Goal: Communication & Community: Answer question/provide support

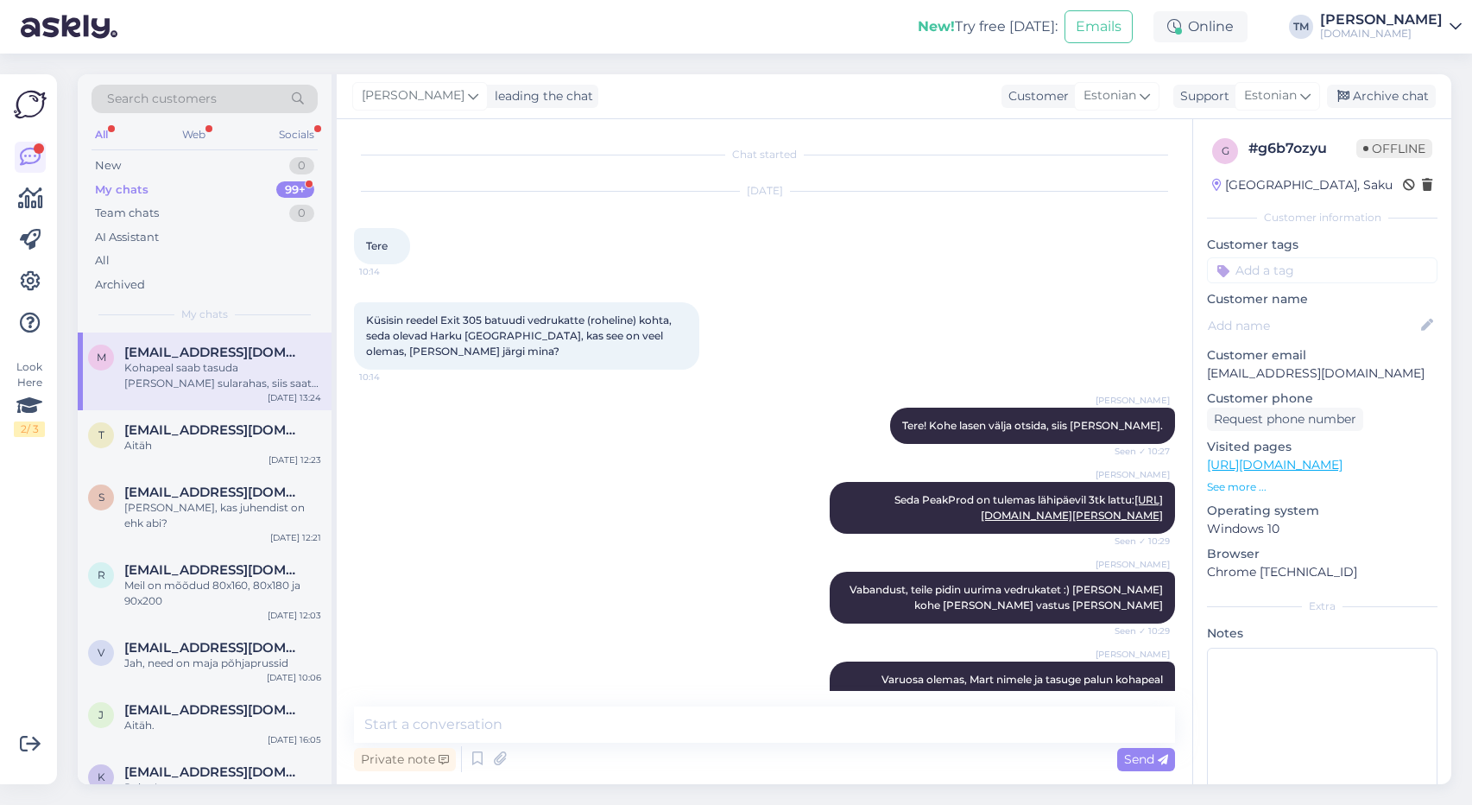
scroll to position [2067, 0]
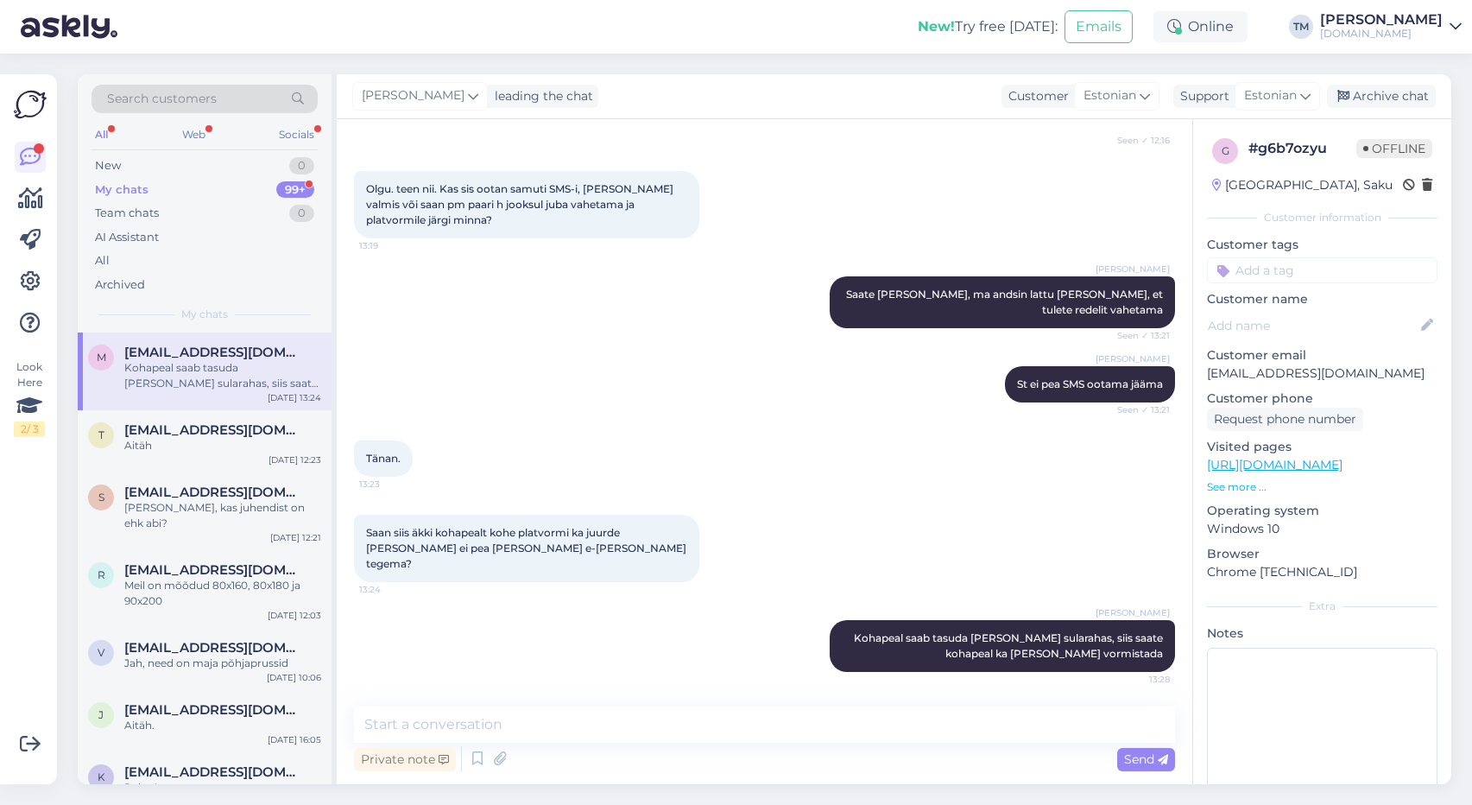
click at [541, 322] on div "Triinu Murumäe Saate minna kohale, ma andsin lattu teada ka, et tulete redelit …" at bounding box center [764, 302] width 821 height 90
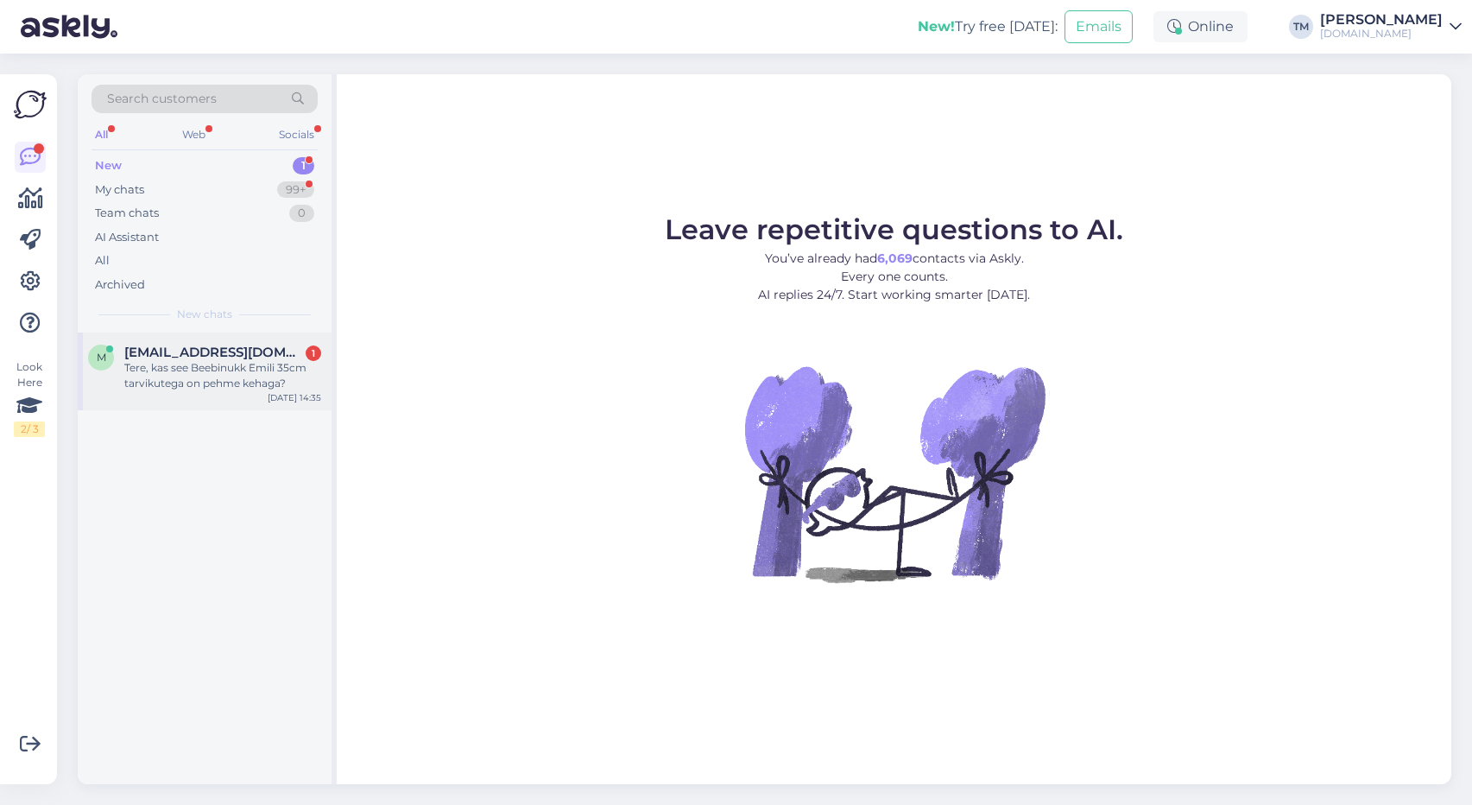
click at [300, 370] on div "Tere, kas see Beebinukk Emili 35cm tarvikutega on pehme kehaga?" at bounding box center [222, 375] width 197 height 31
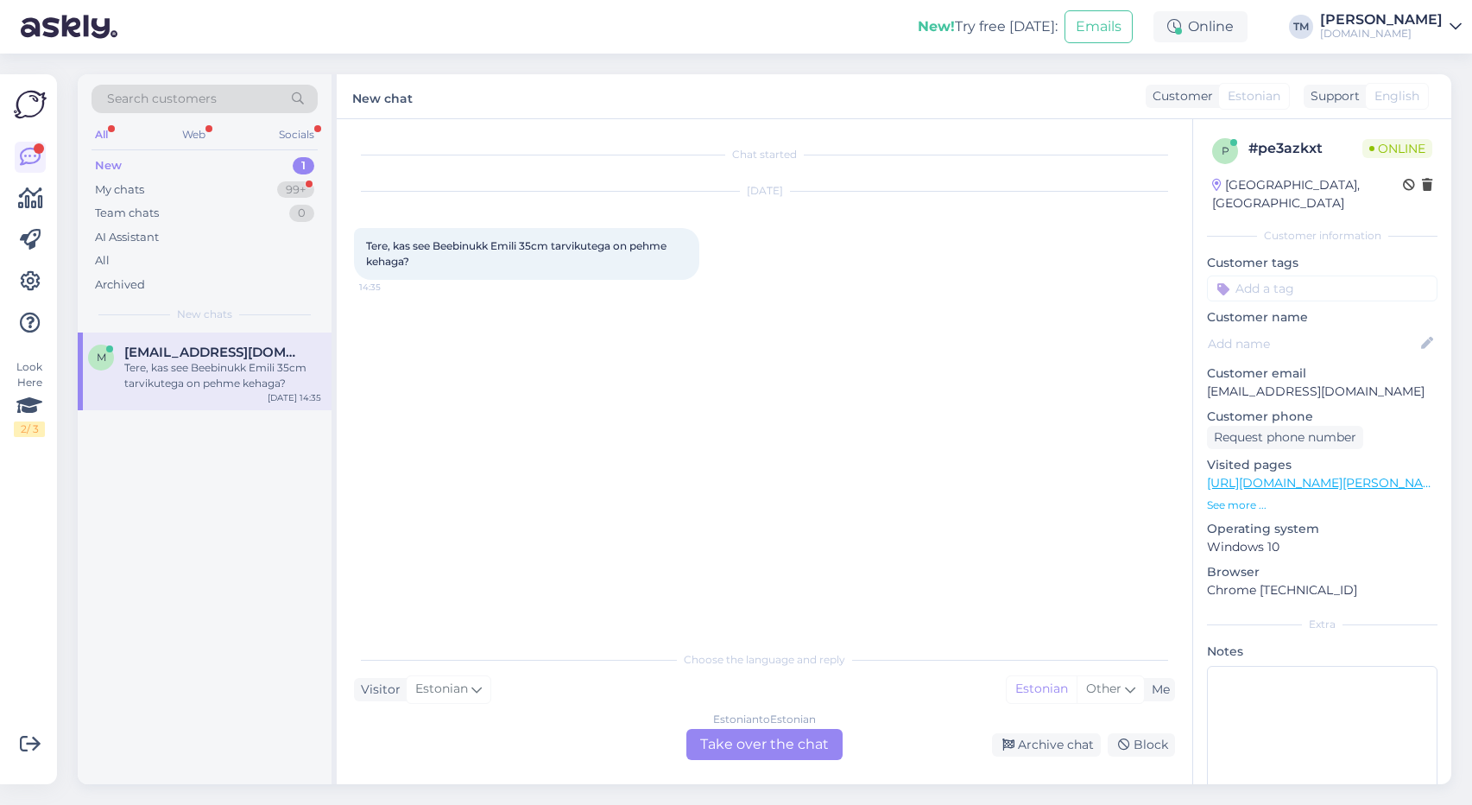
click at [1373, 475] on link "https://manguvaljakud.eu/pood/brandid/lean-sari/beebinukk-roosas-kleidis-lutt-m…" at bounding box center [1326, 483] width 238 height 16
click at [724, 739] on div "Estonian to Estonian Take over the chat" at bounding box center [764, 744] width 156 height 31
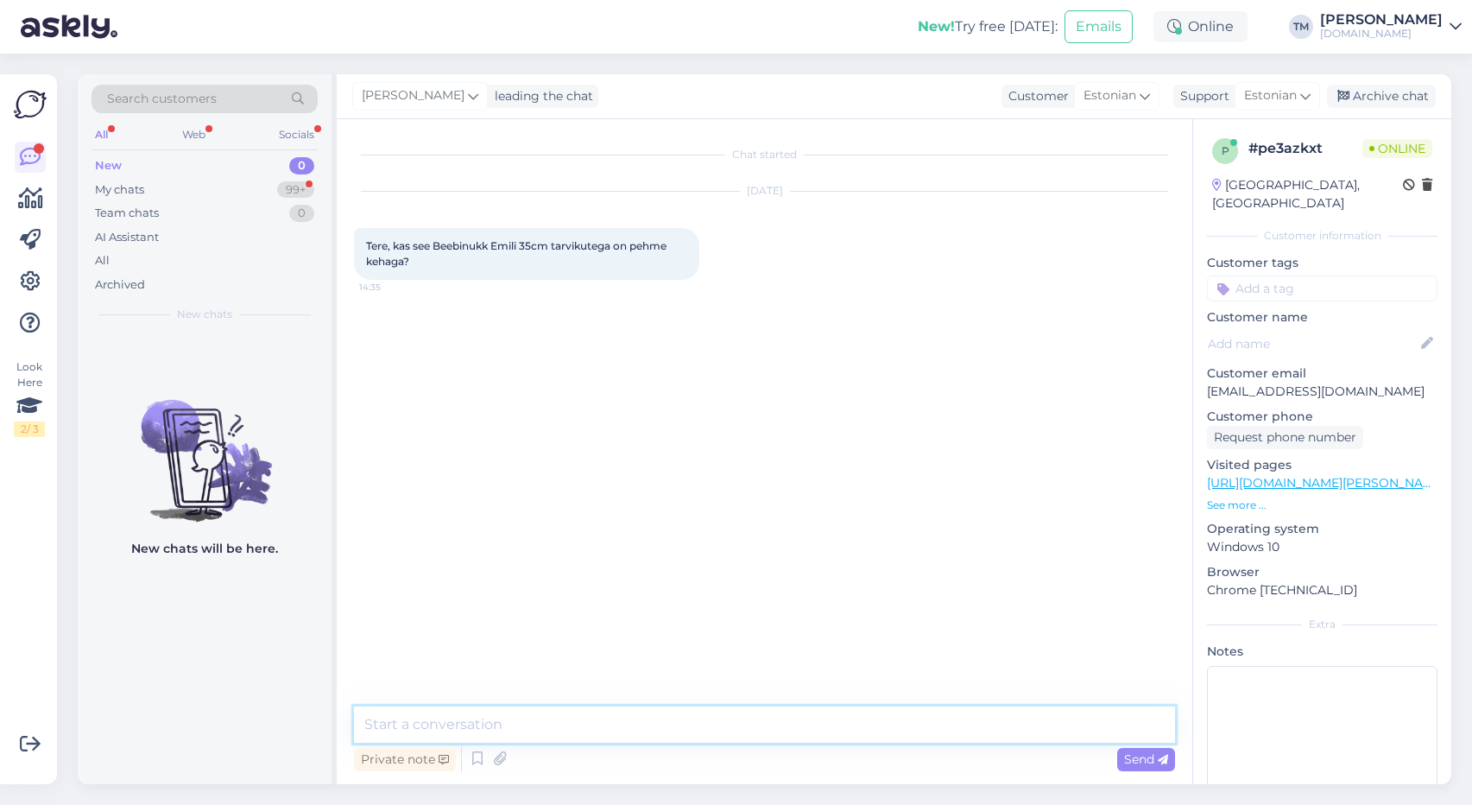
click at [691, 723] on textarea at bounding box center [764, 724] width 821 height 36
type textarea "Tere! Sel on kõva keha :)"
click at [195, 184] on div "My chats 99+" at bounding box center [205, 190] width 226 height 24
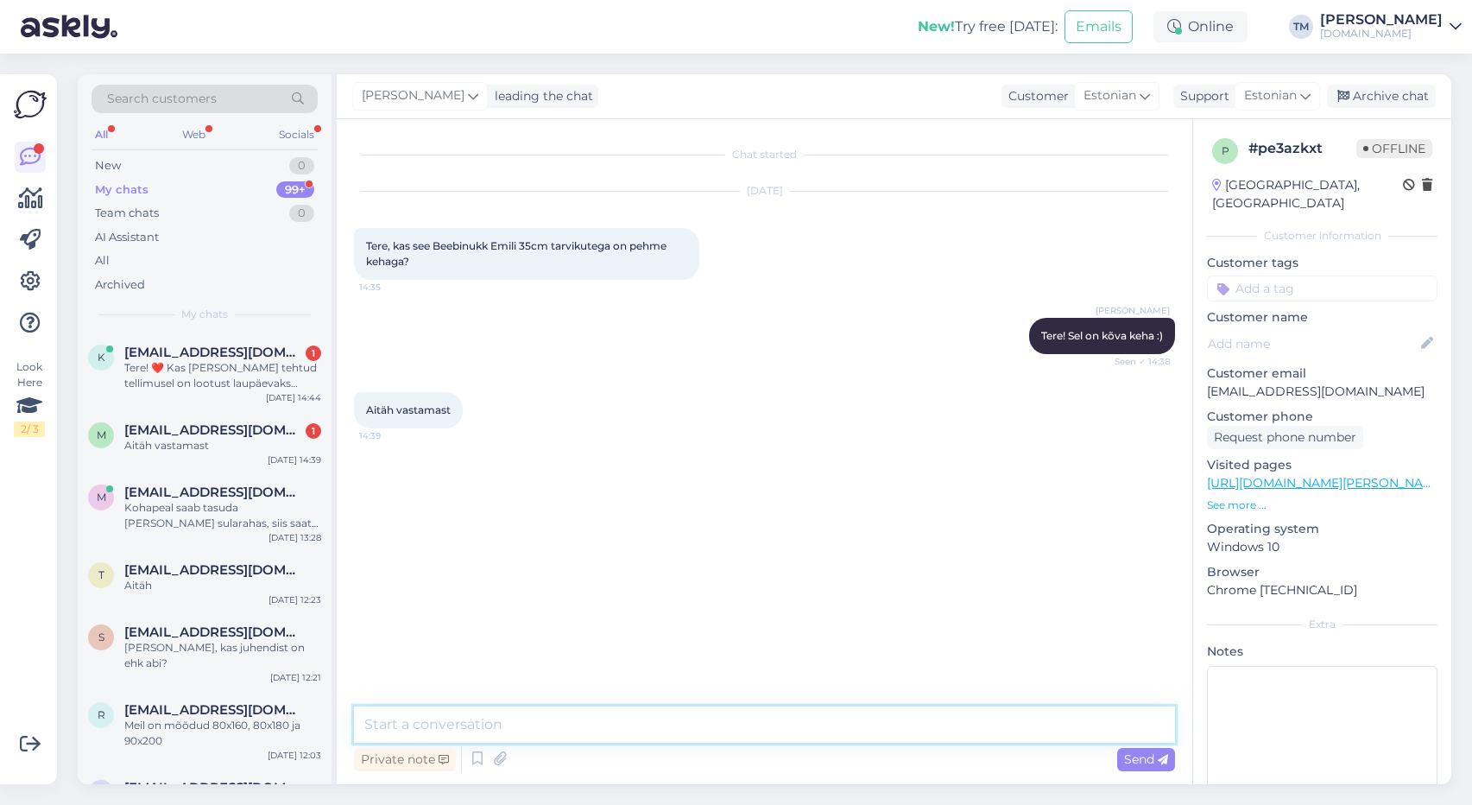
click at [635, 720] on textarea at bounding box center [764, 724] width 821 height 36
type textarea "Palun! :)"
click at [212, 402] on div "k kristiina.veide1@gmail.com 1 Tere! ❤️ Kas täna tehtud tellimusel on lootust l…" at bounding box center [205, 371] width 254 height 78
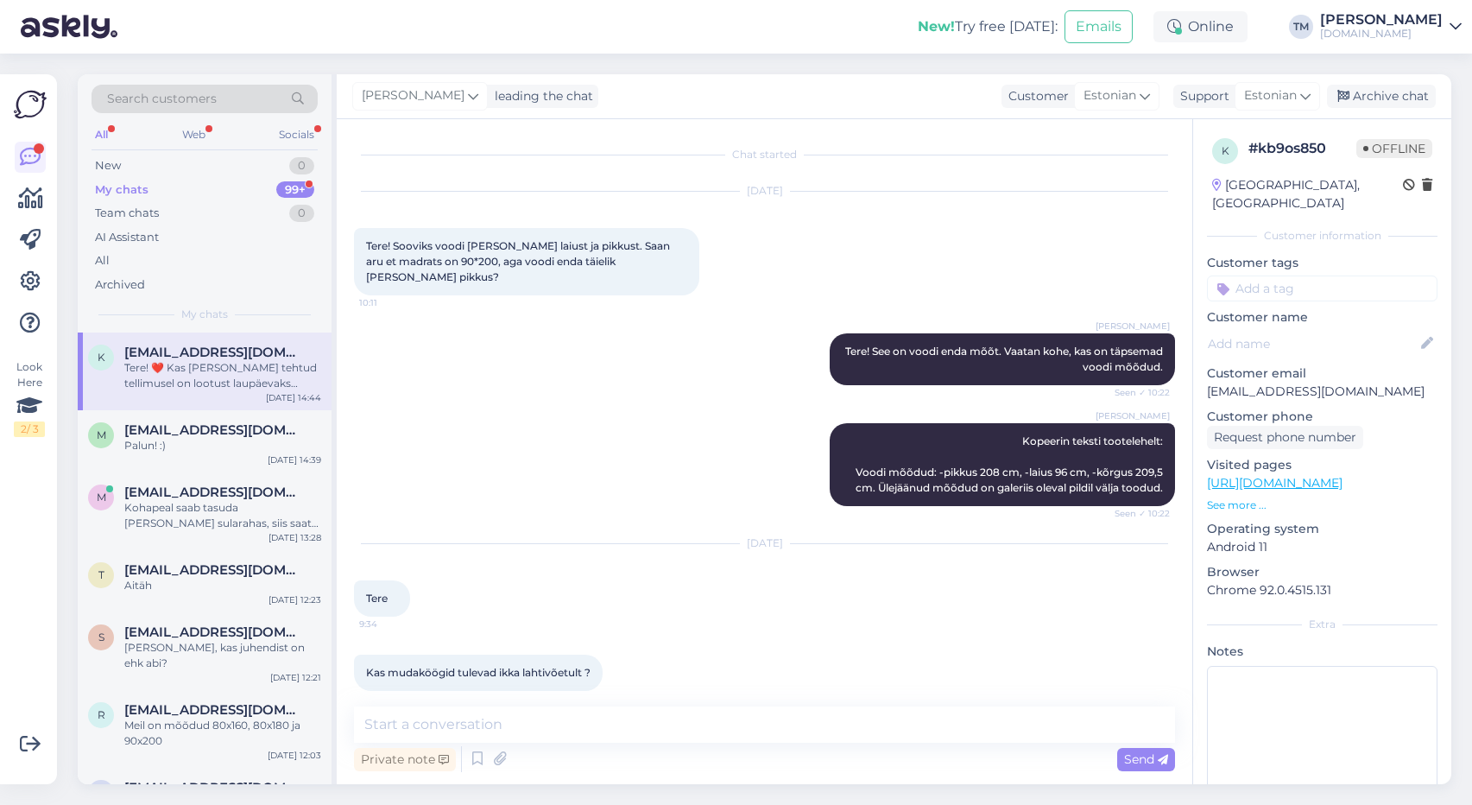
scroll to position [611, 0]
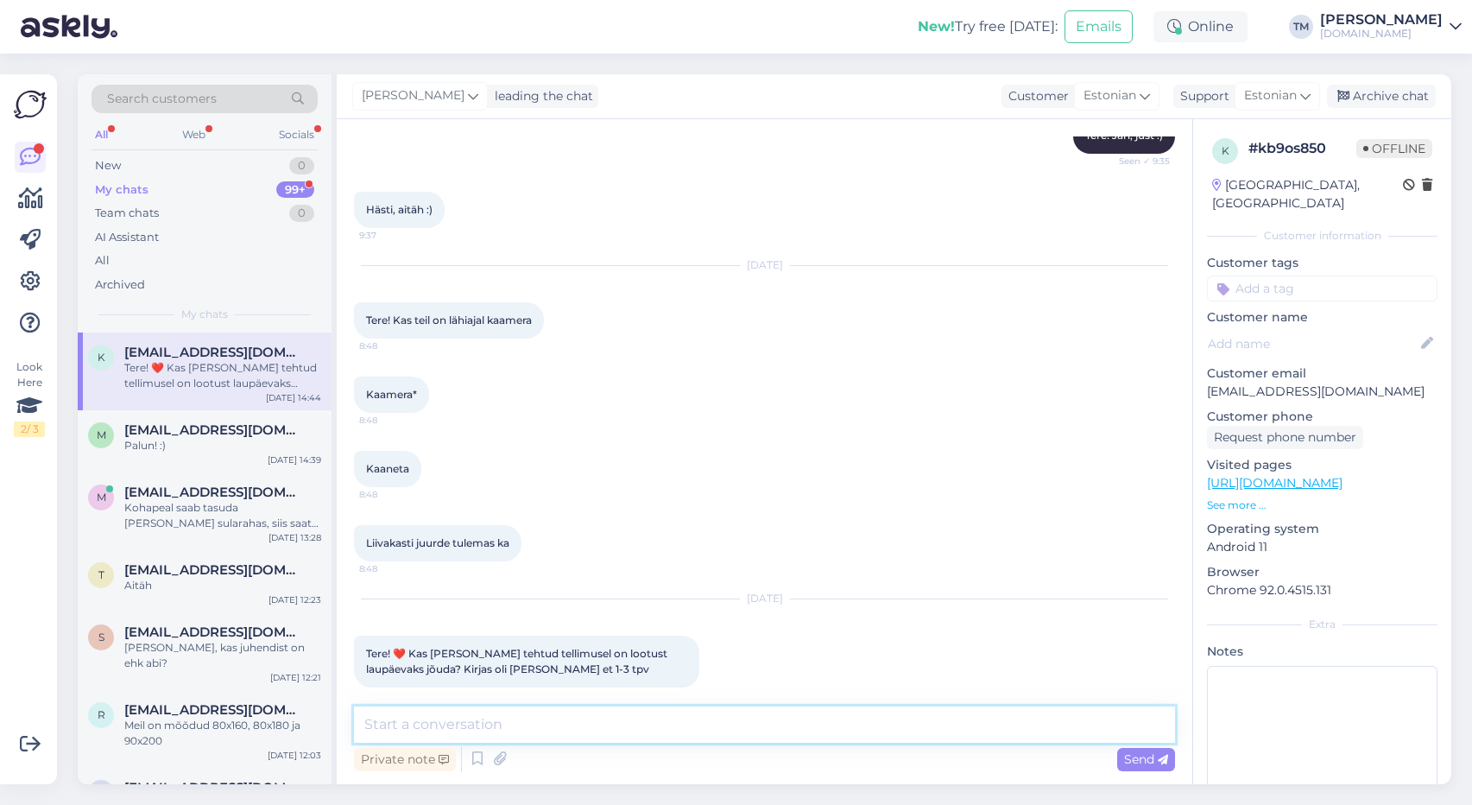
click at [603, 724] on textarea at bounding box center [764, 724] width 821 height 36
drag, startPoint x: 1373, startPoint y: 375, endPoint x: 1205, endPoint y: 377, distance: 167.5
click at [1205, 377] on div "k # kb9os850 Offline Estonia, Tallinn Customer information Customer tags Custom…" at bounding box center [1322, 483] width 258 height 728
copy p "kristiina.veide1@gmail.com"
click at [490, 726] on textarea "Tere! On ikka," at bounding box center [764, 724] width 821 height 36
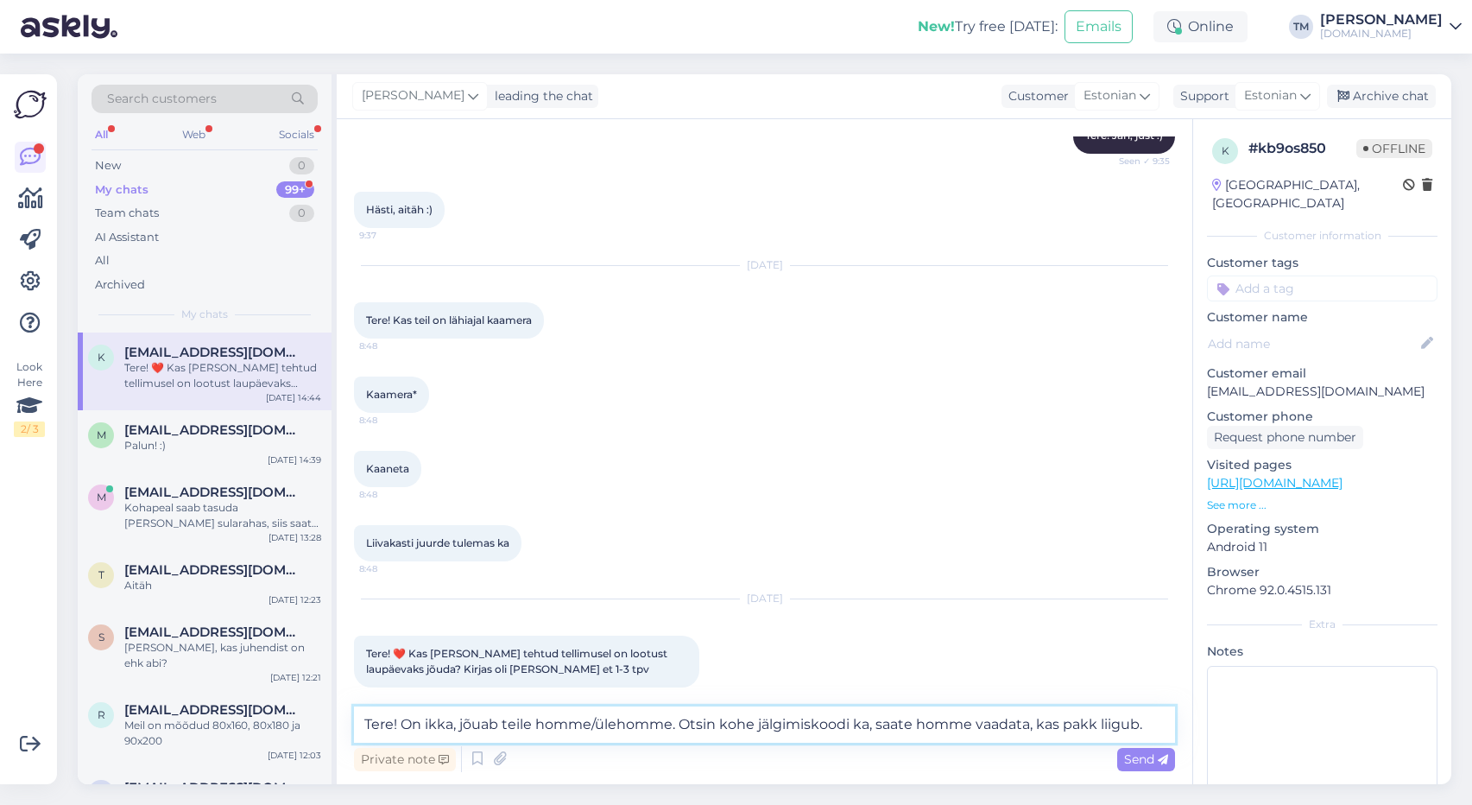
click at [459, 728] on textarea "Tere! On ikka, jõuab teile homme/ülehomme. Otsin kohe jälgimiskoodi ka, saate h…" at bounding box center [764, 724] width 821 height 36
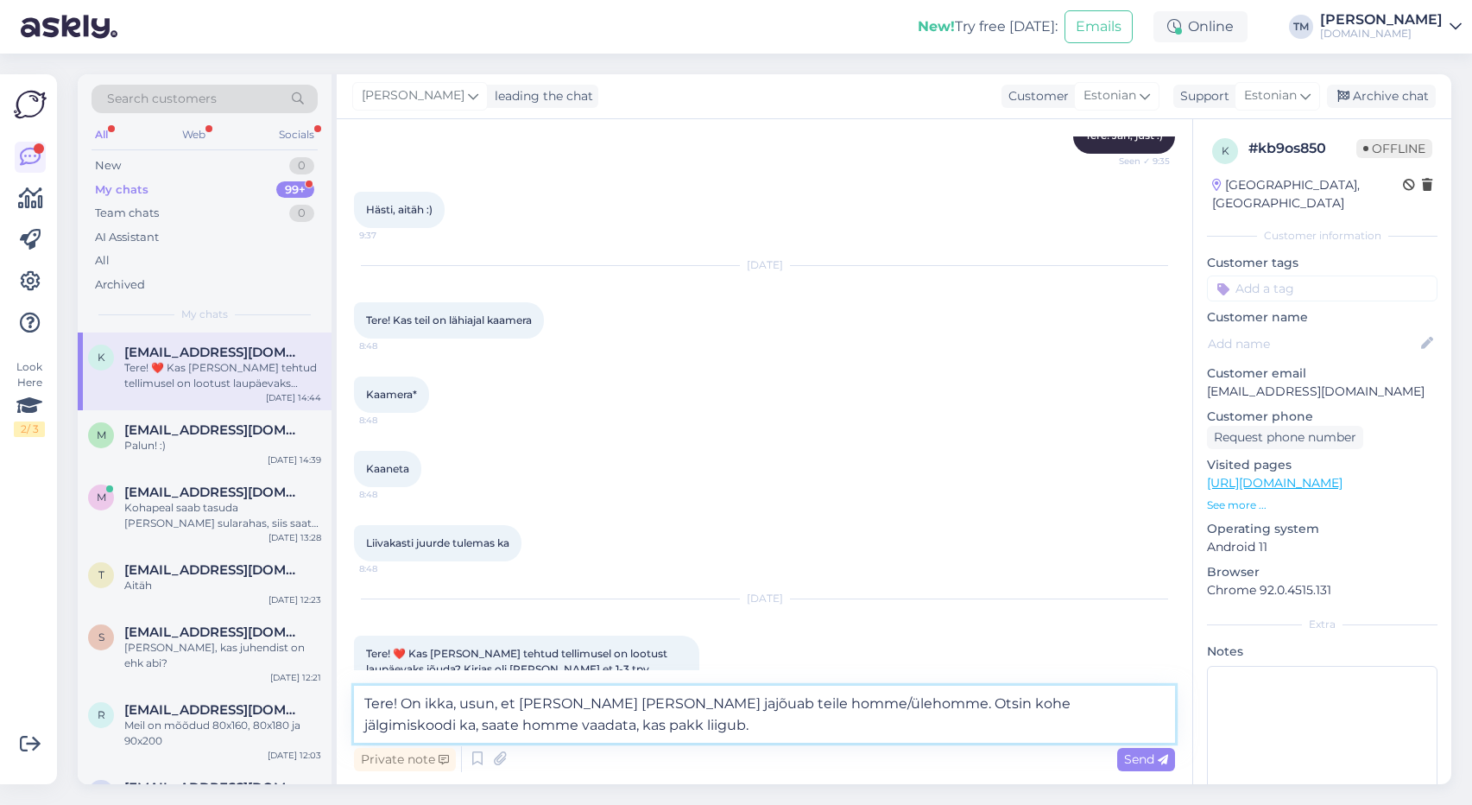
type textarea "Tere! On ikka, usun, et sai juba täna telle ja jõuab teile homme/ülehomme. Otsi…"
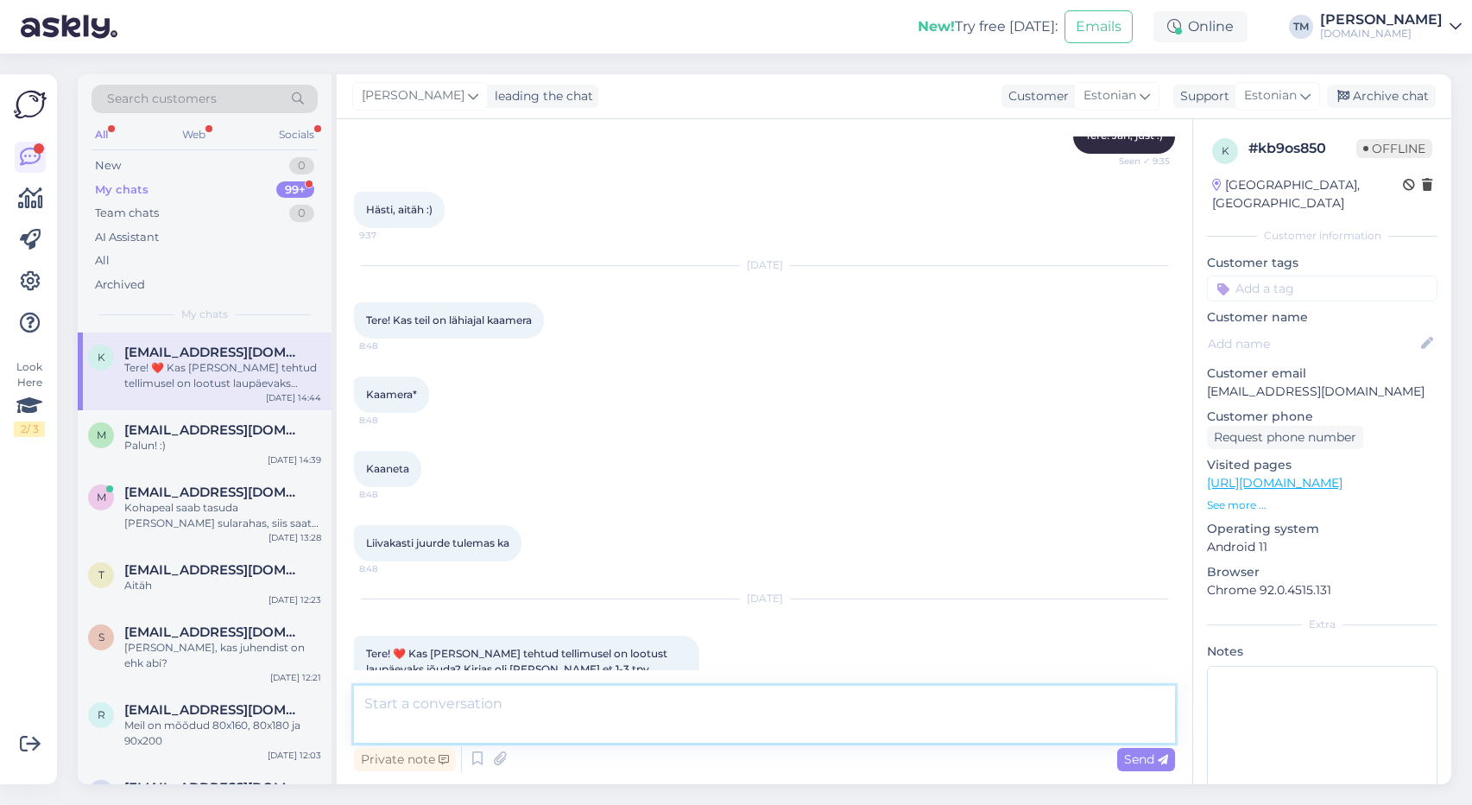
scroll to position [717, 0]
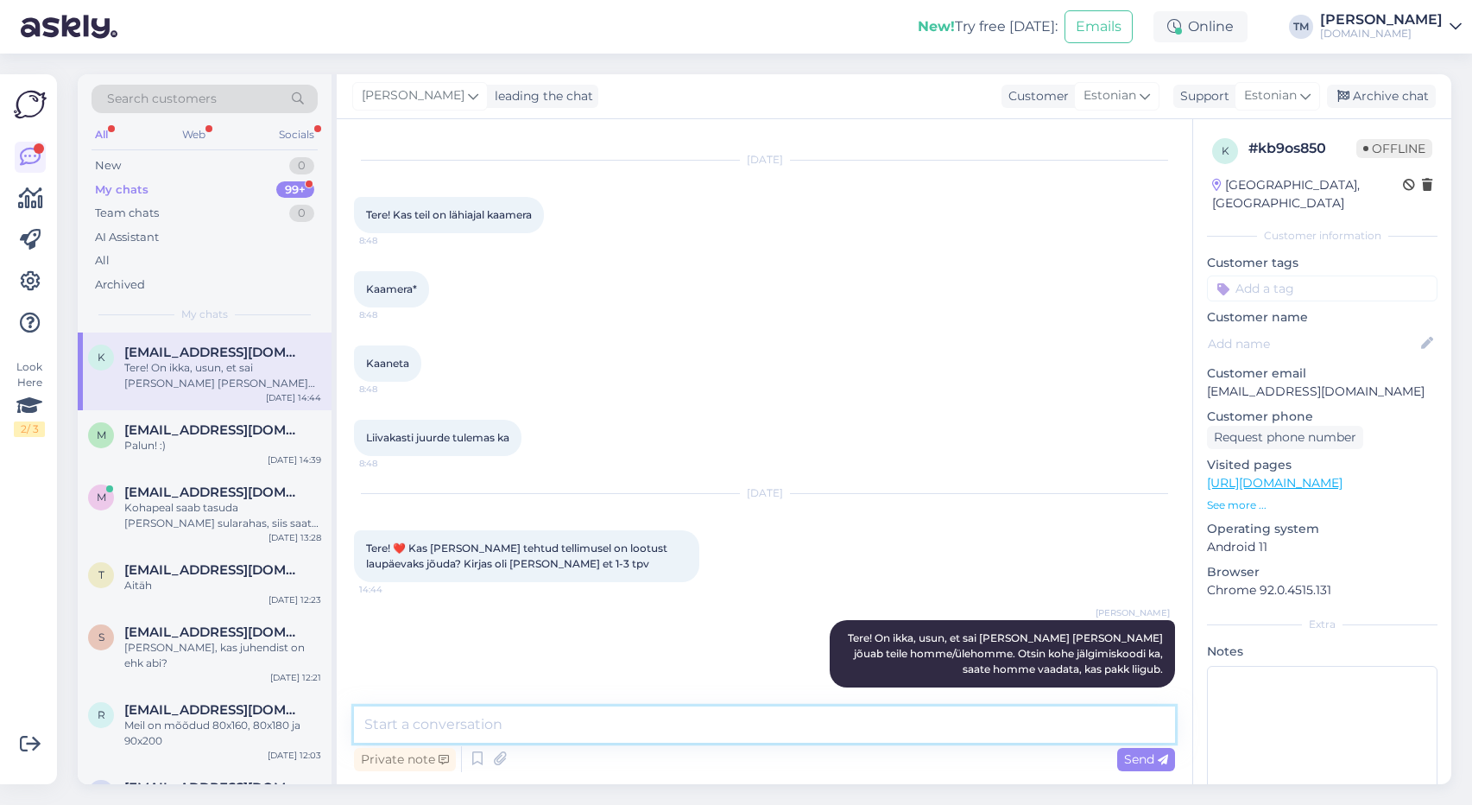
paste textarea "00364300487183714083"
type textarea "00364300487183714083"
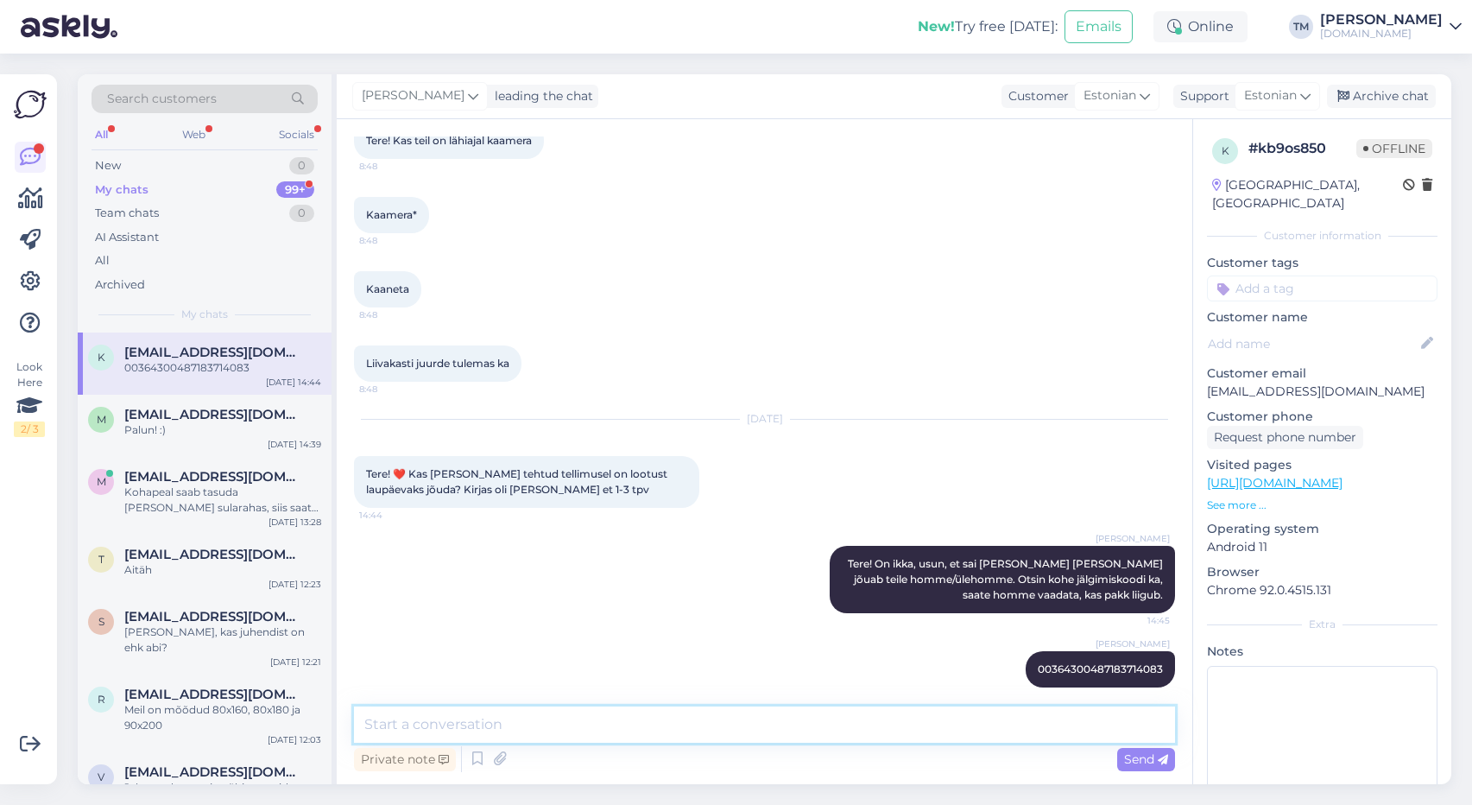
paste textarea "https://www.smartposti.ee/pakkide-kattesaamine/saadetise-jalgimine?trackingCode…"
type textarea "https://www.smartposti.ee/pakkide-kattesaamine/saadetise-jalgimine?trackingCode…"
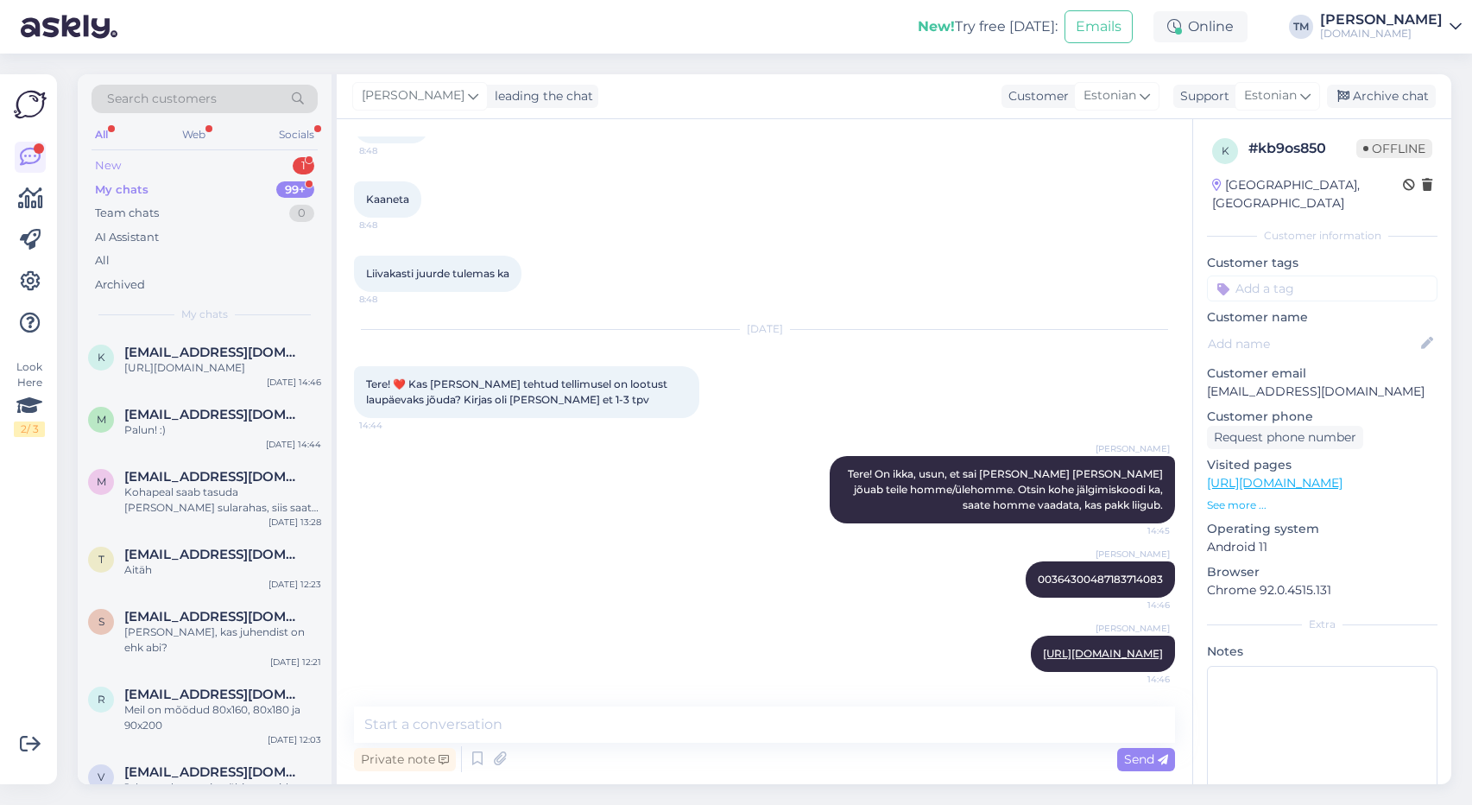
click at [187, 169] on div "New 1" at bounding box center [205, 166] width 226 height 24
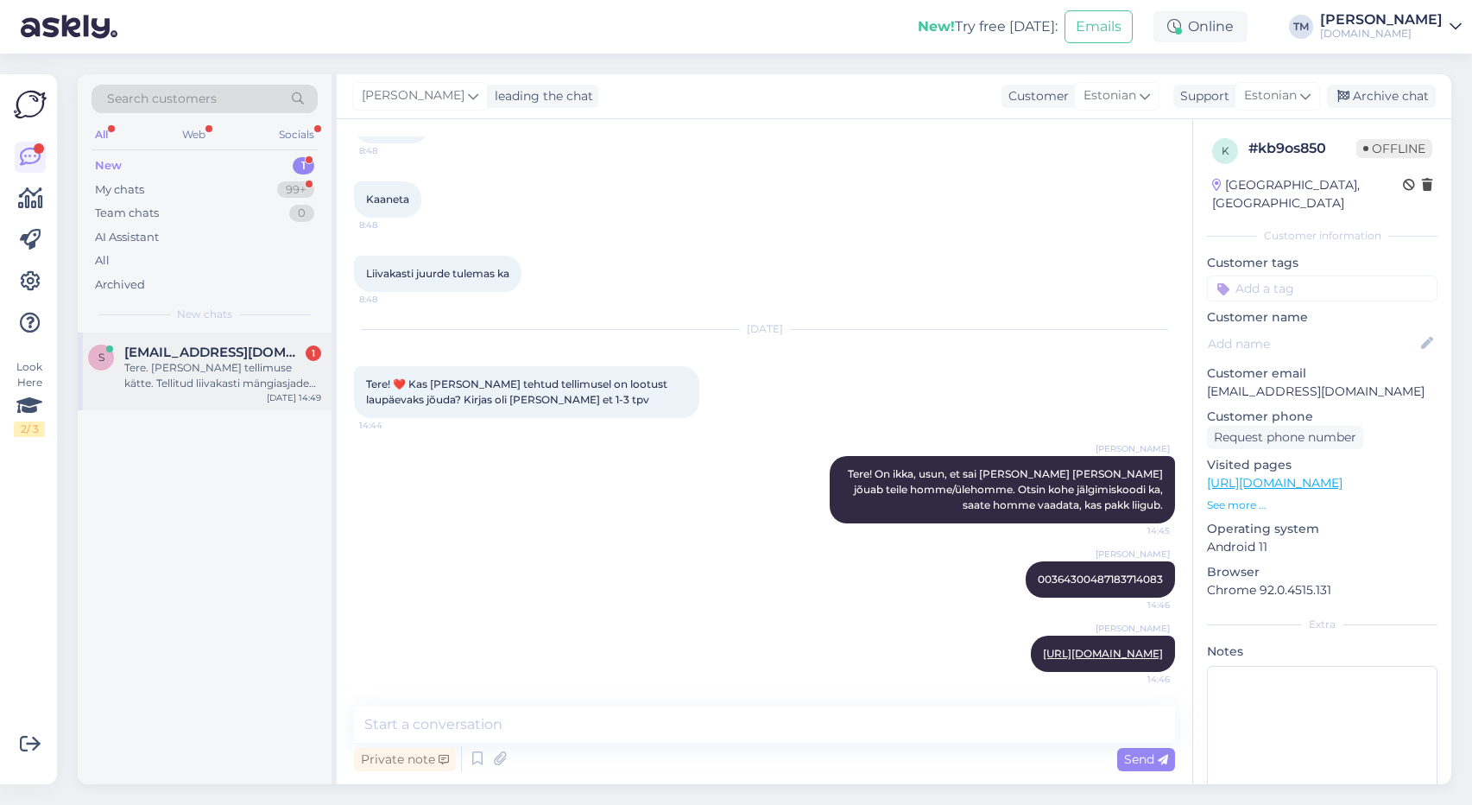
click at [218, 373] on div "Tere. Sain tellimuse kätte. Tellitud liivakasti mängiasjade komplektist on 1 jä…" at bounding box center [222, 375] width 197 height 31
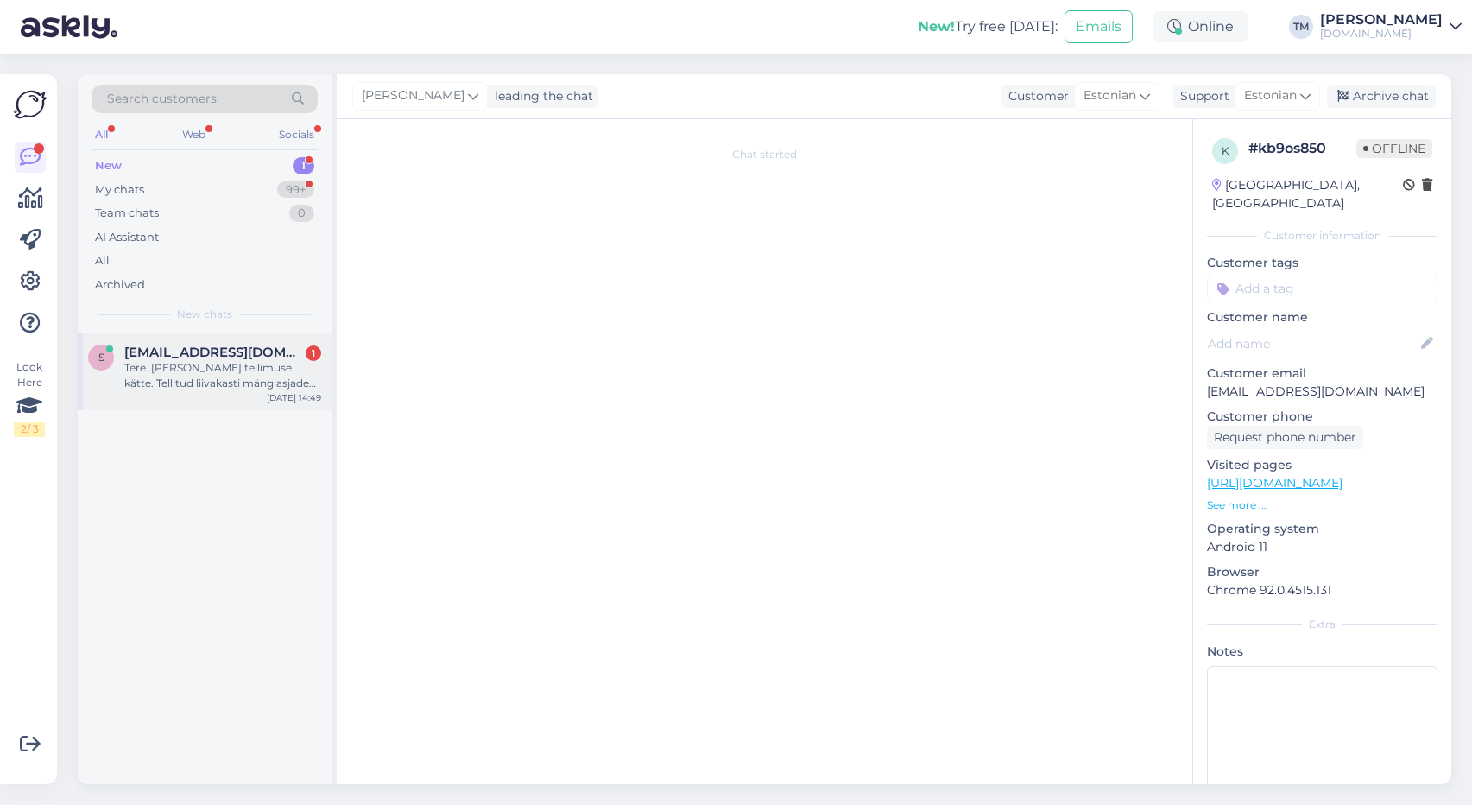
scroll to position [0, 0]
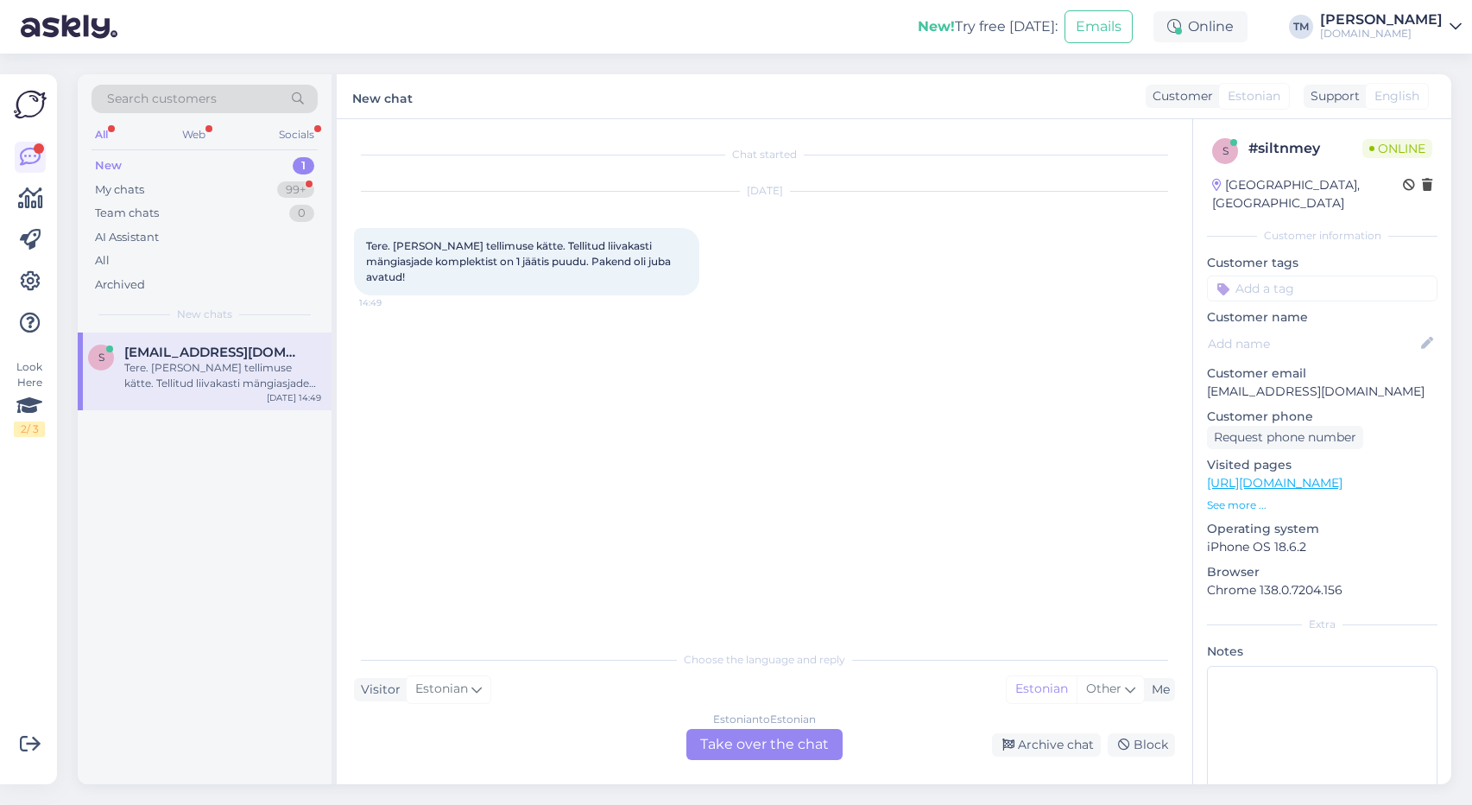
click at [800, 750] on div "Estonian to Estonian Take over the chat" at bounding box center [764, 744] width 156 height 31
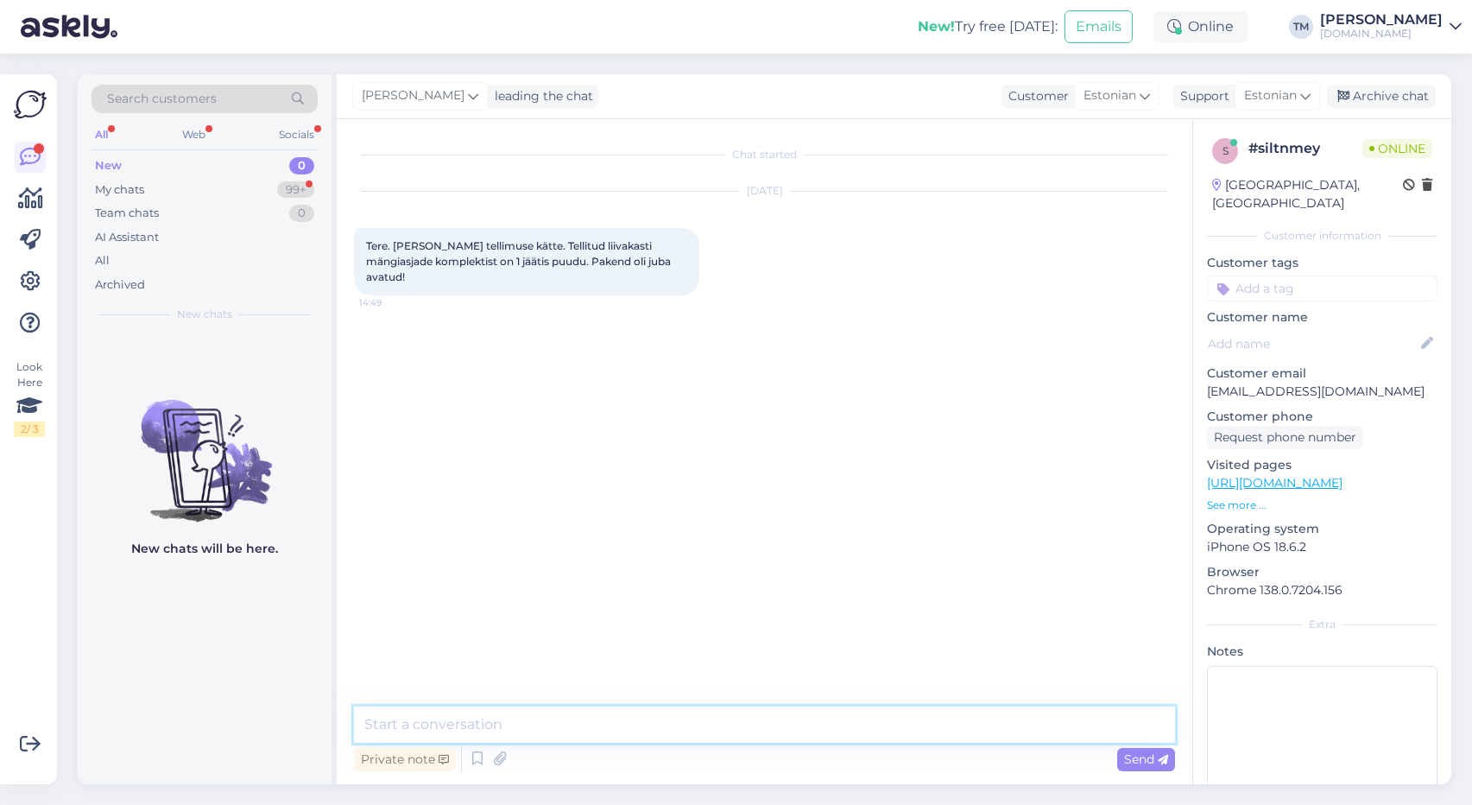
click at [723, 729] on textarea at bounding box center [764, 724] width 821 height 36
type textarea "Tere! Väga kahju, et nii on juhtunud."
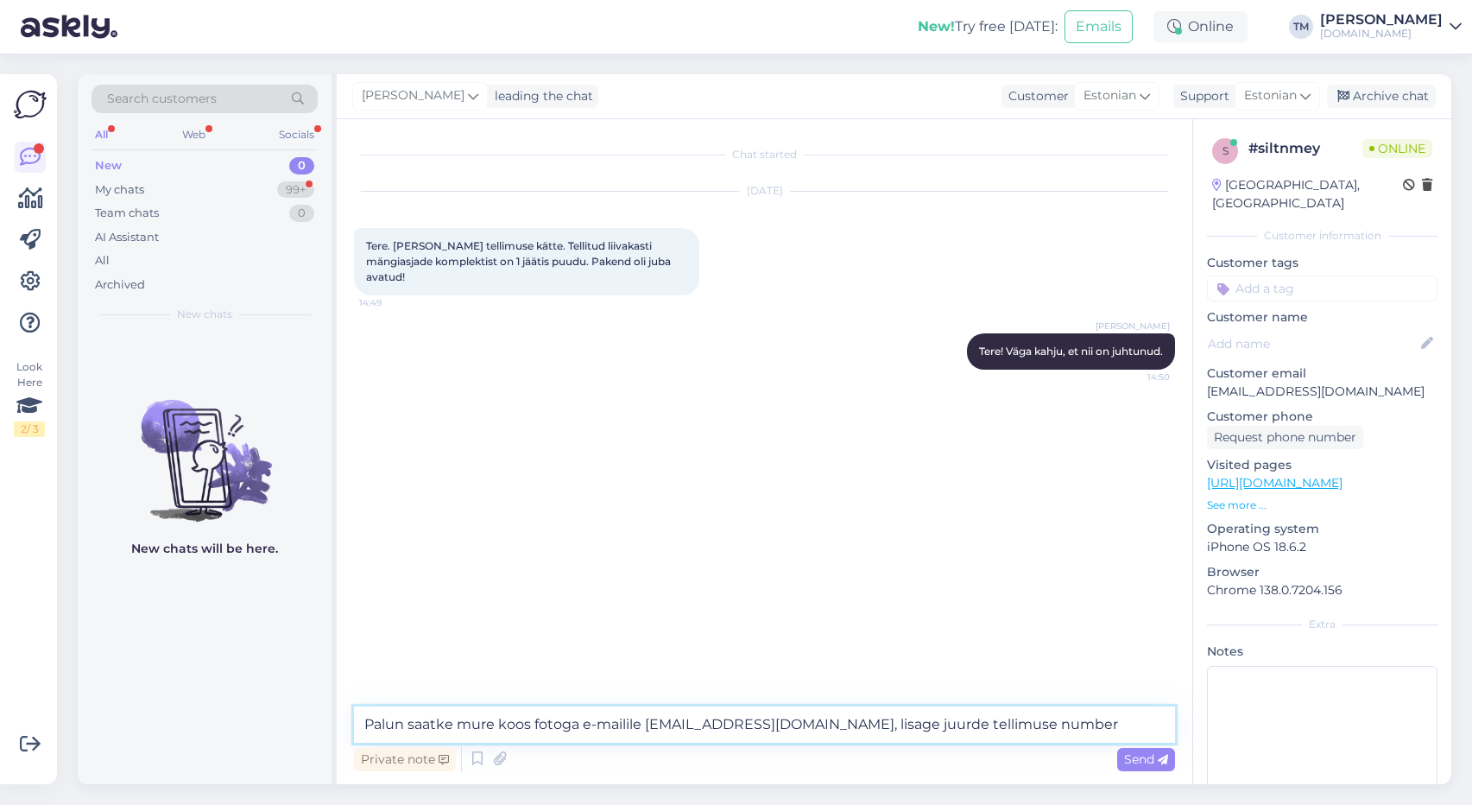
type textarea "Palun saatke mure koos fotoga e-mailile info@manguvaljakud.eu, lisage juurde te…"
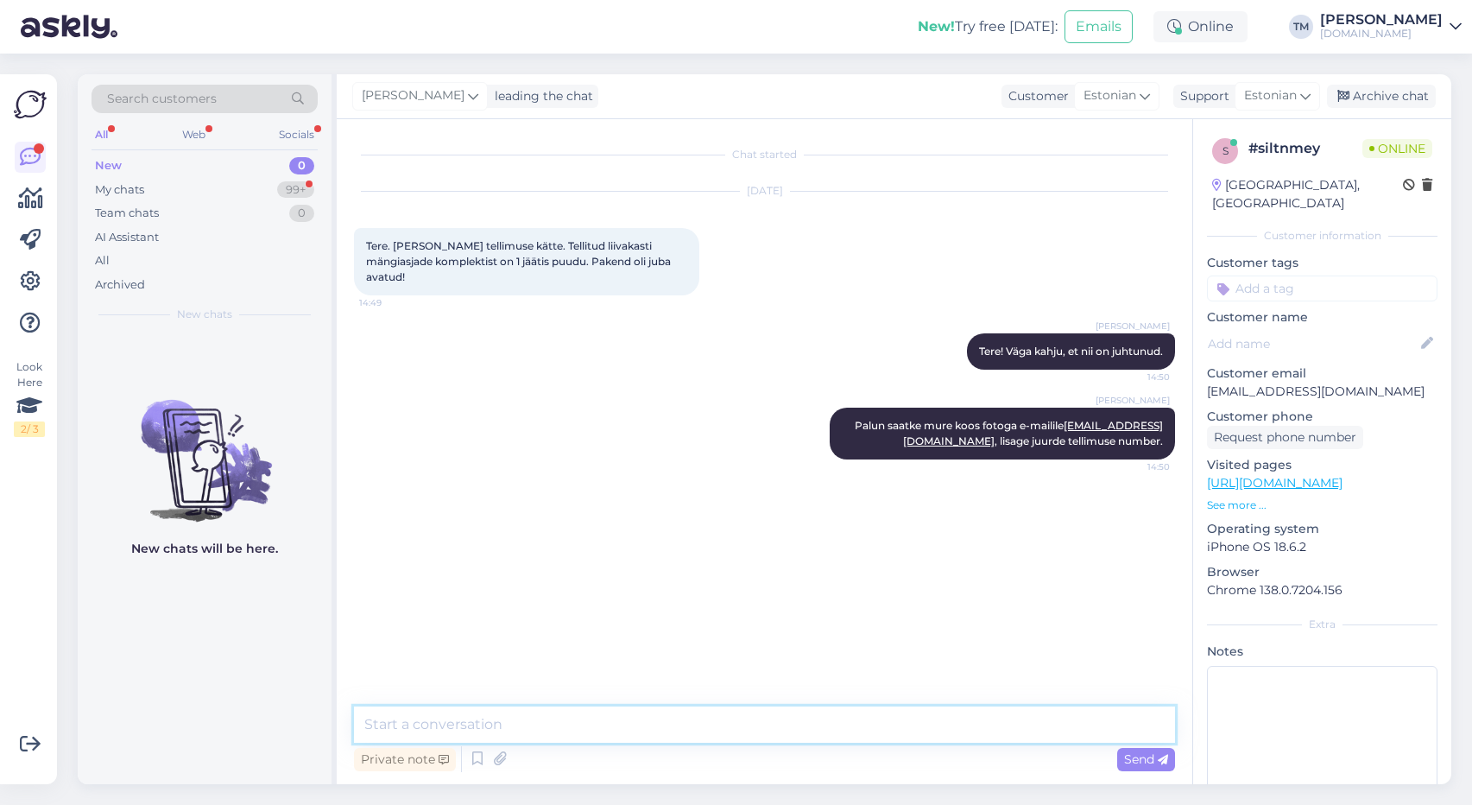
type textarea "U"
type textarea "V"
type textarea "Suhtleme tootjaga ning puuduv osa saadetakse teele."
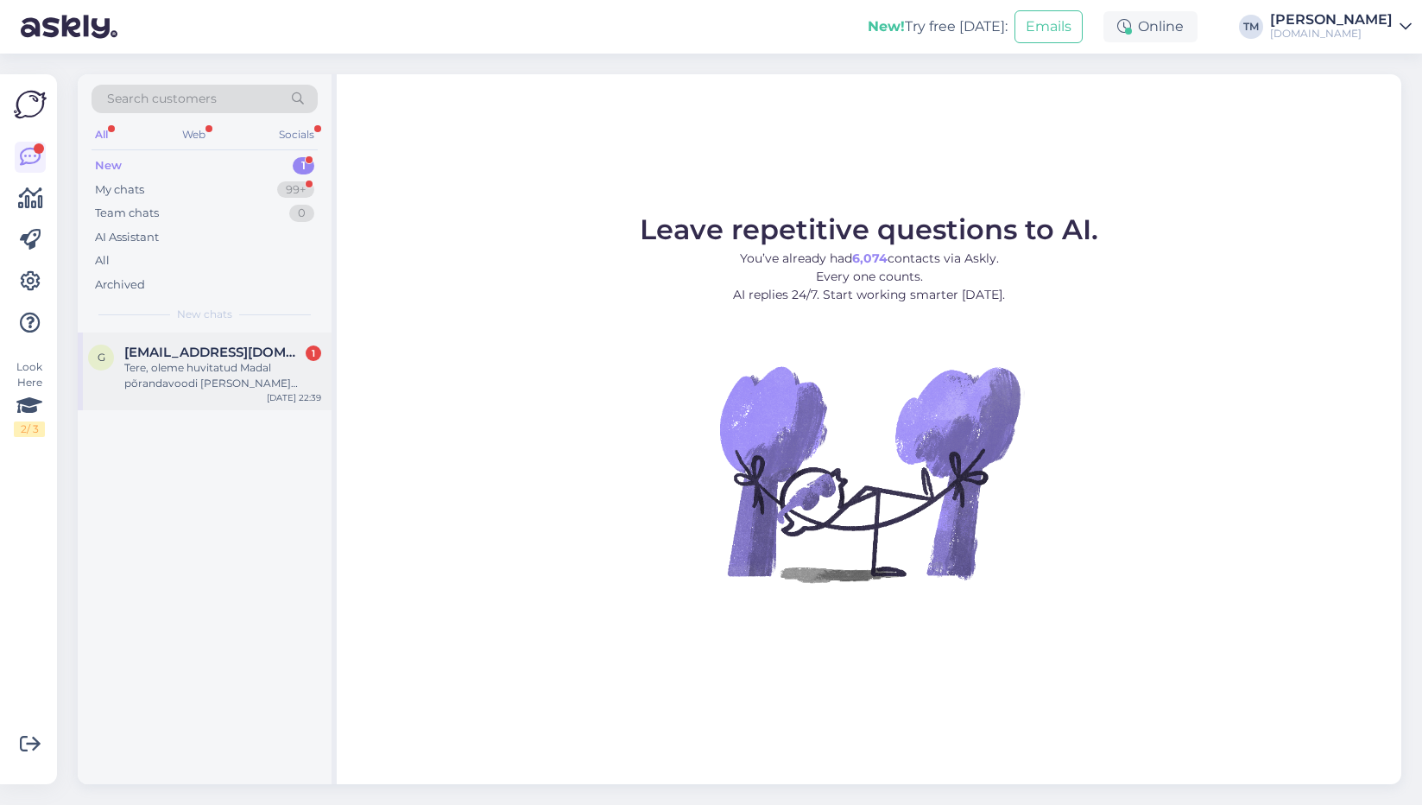
click at [219, 378] on div "Tere, oleme huvitatud Madal põrandavoodi Lano Otis 120x200cm, valge. Tekkis küs…" at bounding box center [222, 375] width 197 height 31
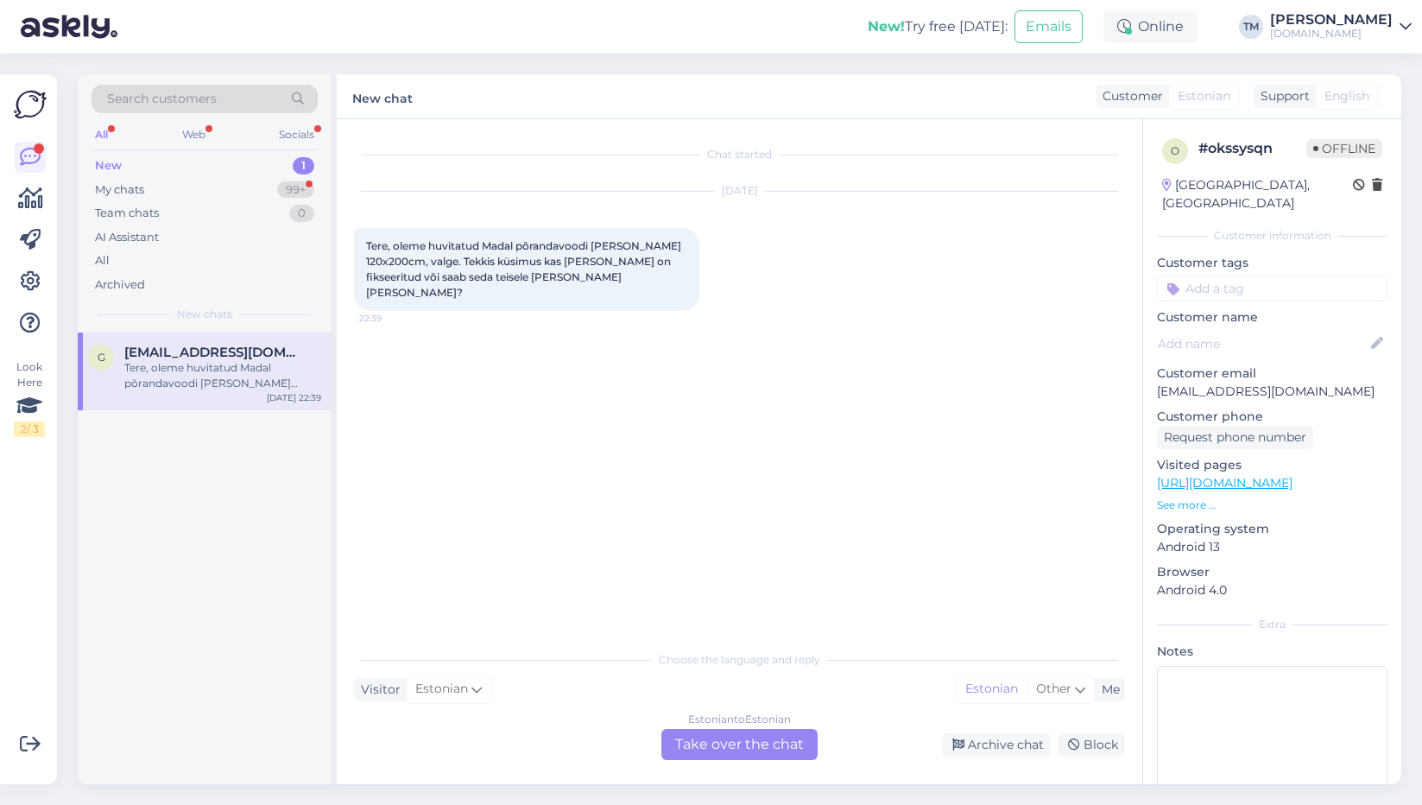
click at [751, 727] on div "Choose the language and reply Visitor Estonian Me Estonian Other Estonian to Es…" at bounding box center [739, 701] width 771 height 118
click at [749, 744] on div "Estonian to Estonian Take over the chat" at bounding box center [739, 744] width 156 height 31
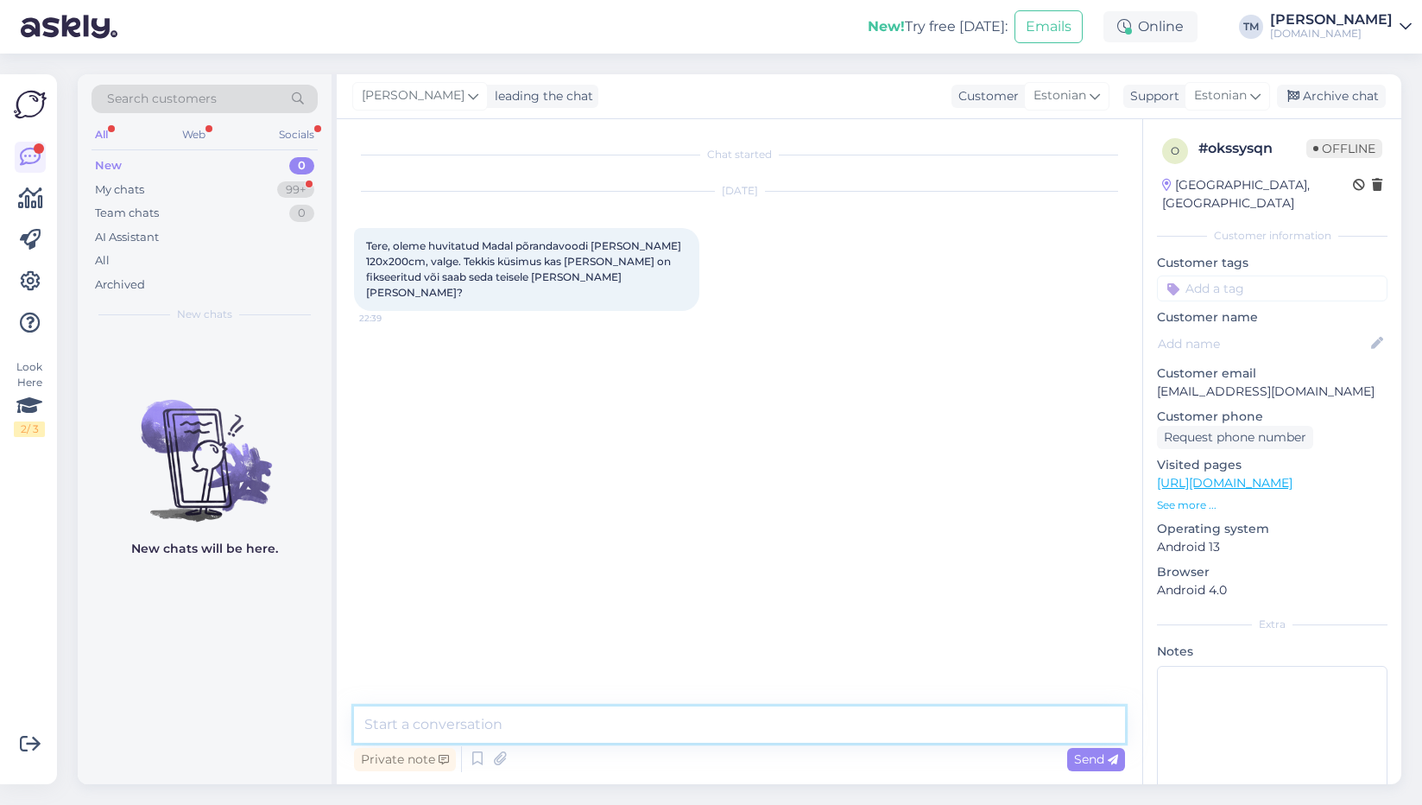
click at [742, 728] on textarea at bounding box center [739, 724] width 771 height 36
type textarea "Tere! Seda külge saab panna nii vasakule kui paremale."
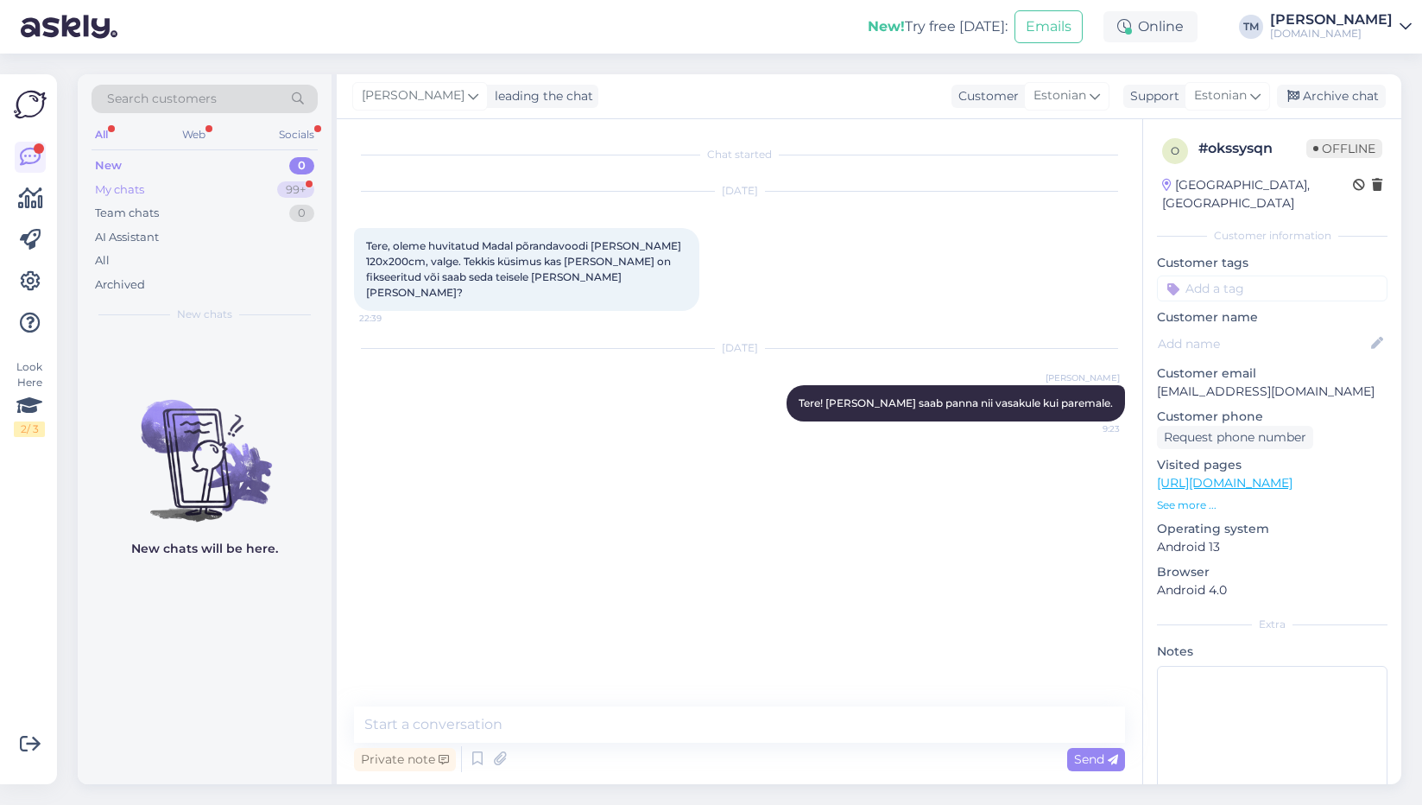
click at [209, 186] on div "My chats 99+" at bounding box center [205, 190] width 226 height 24
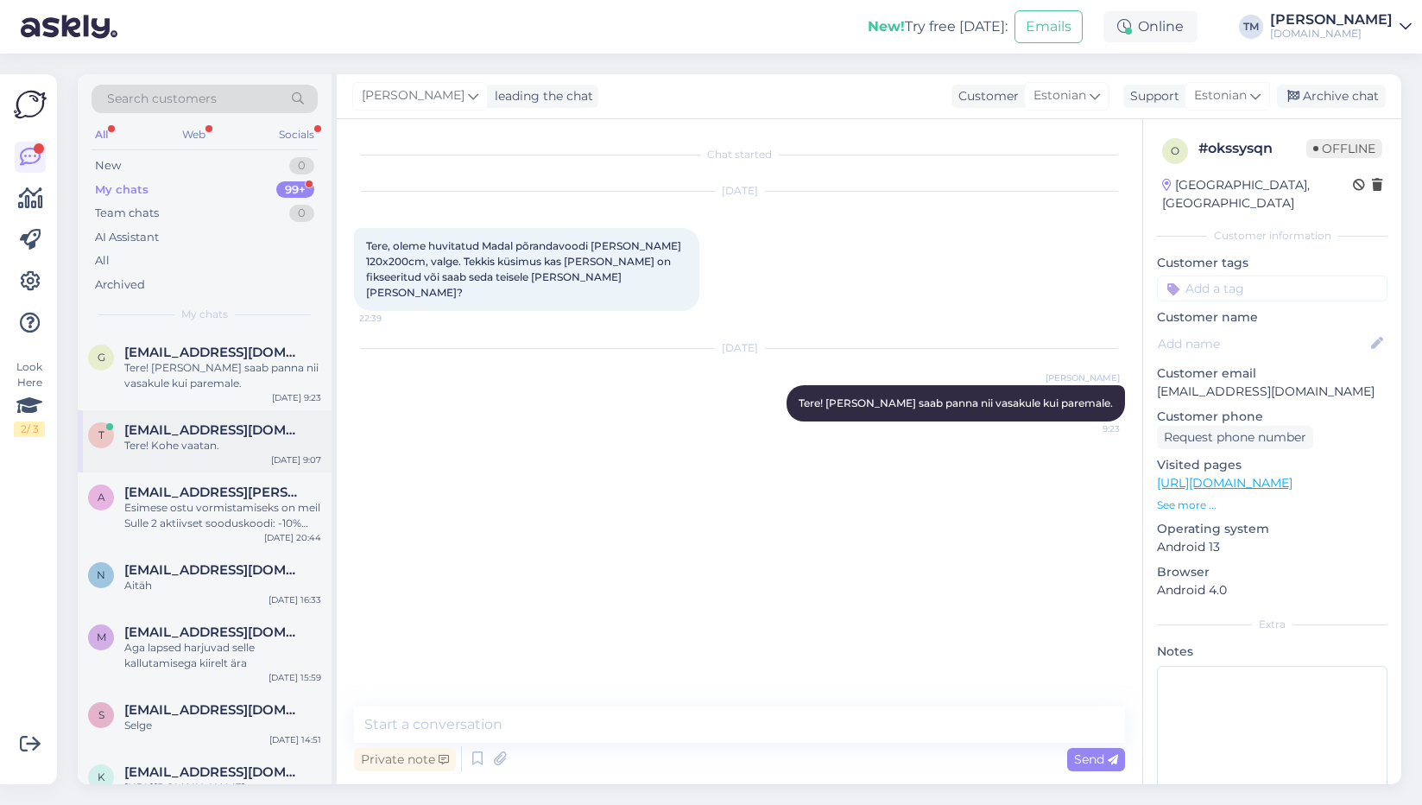
click at [251, 452] on div "Tere! Kohe vaatan." at bounding box center [222, 446] width 197 height 16
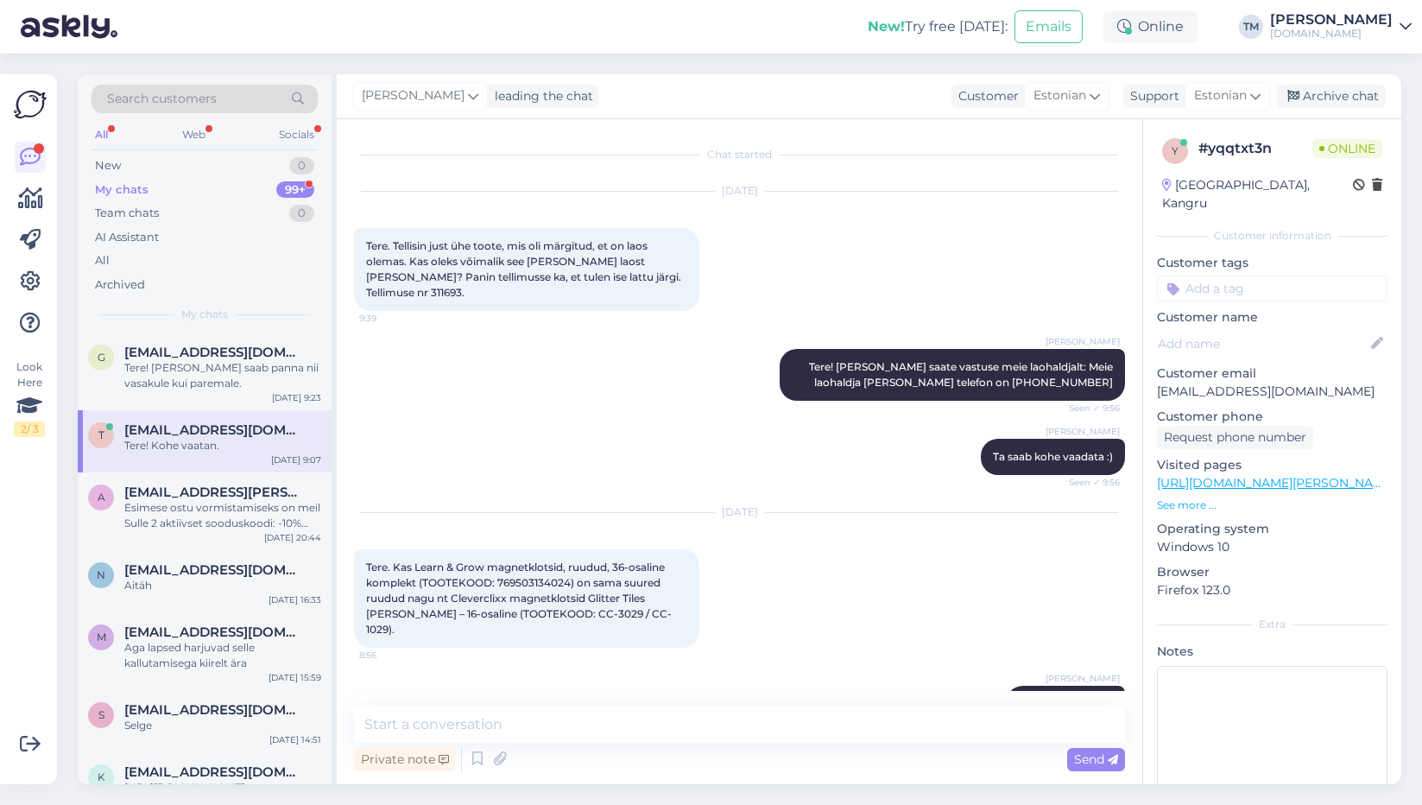
scroll to position [35, 0]
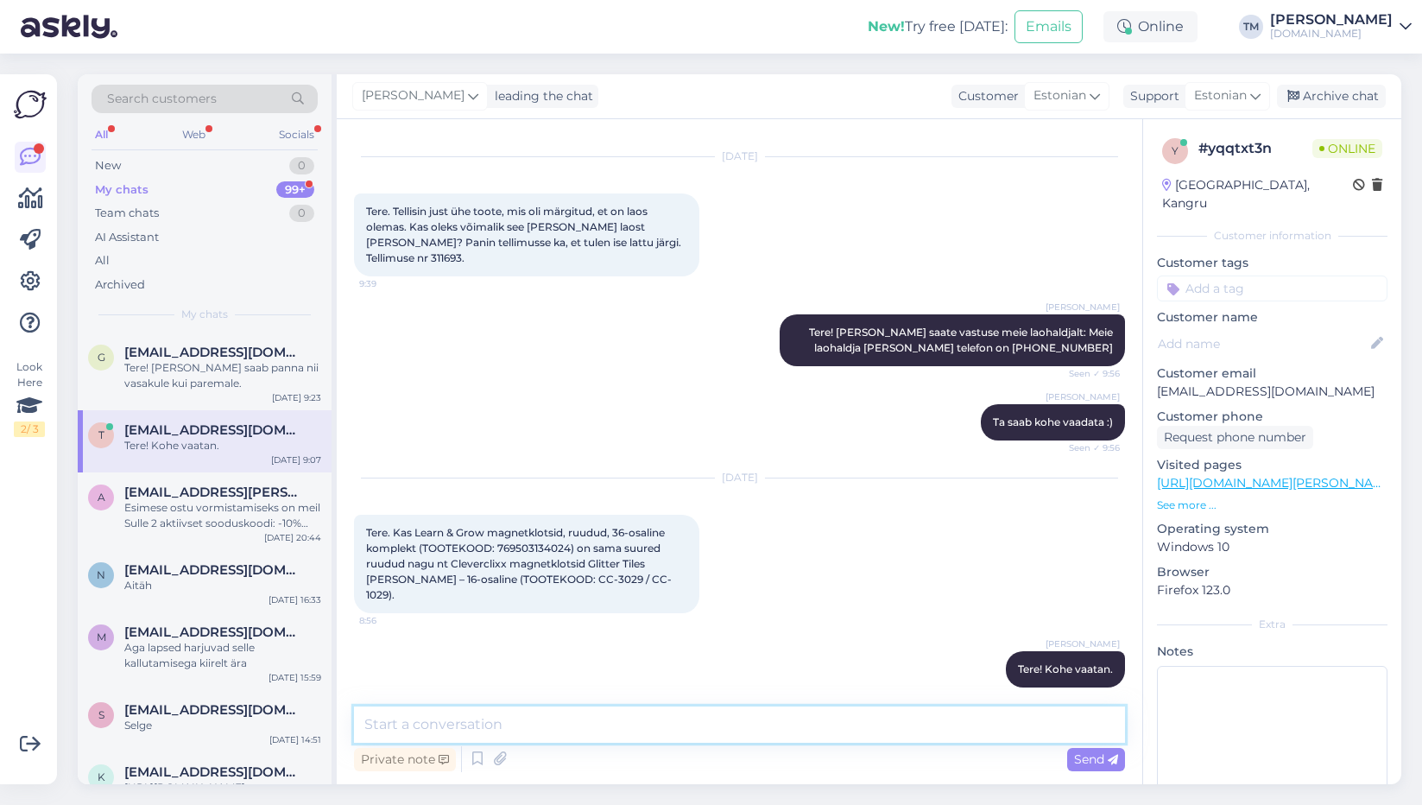
click at [623, 739] on textarea at bounding box center [739, 724] width 771 height 36
type textarea "Need peaksid omavahel ühilduma. Mõlemad komplektid ruut on 7,5cm"
click at [1103, 758] on span "Send" at bounding box center [1096, 759] width 44 height 16
